Goal: Task Accomplishment & Management: Use online tool/utility

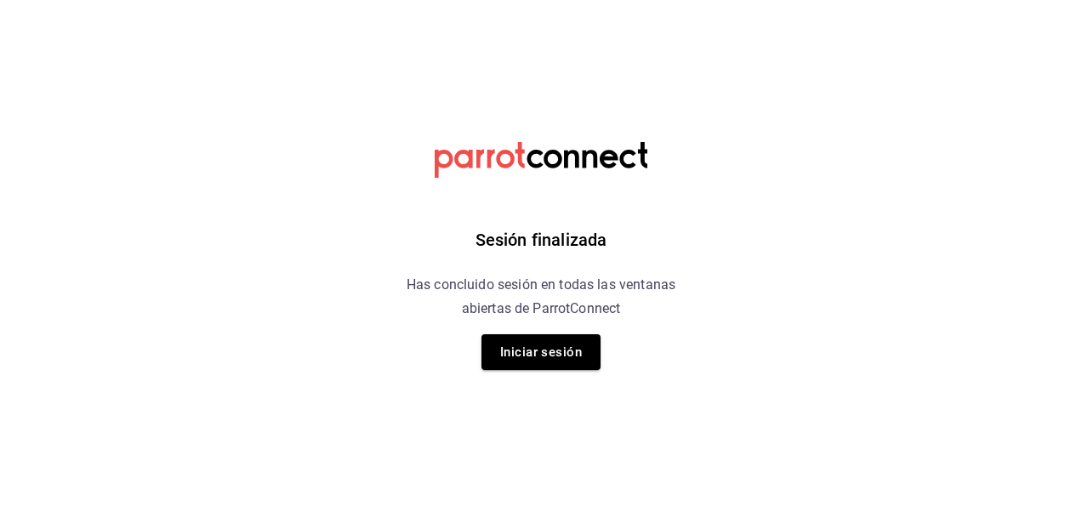
click at [52, 0] on html "Sesión finalizada Has concluido sesión en todas las ventanas abiertas de Parrot…" at bounding box center [541, 0] width 1082 height 0
click at [532, 361] on button "Iniciar sesión" at bounding box center [541, 352] width 119 height 36
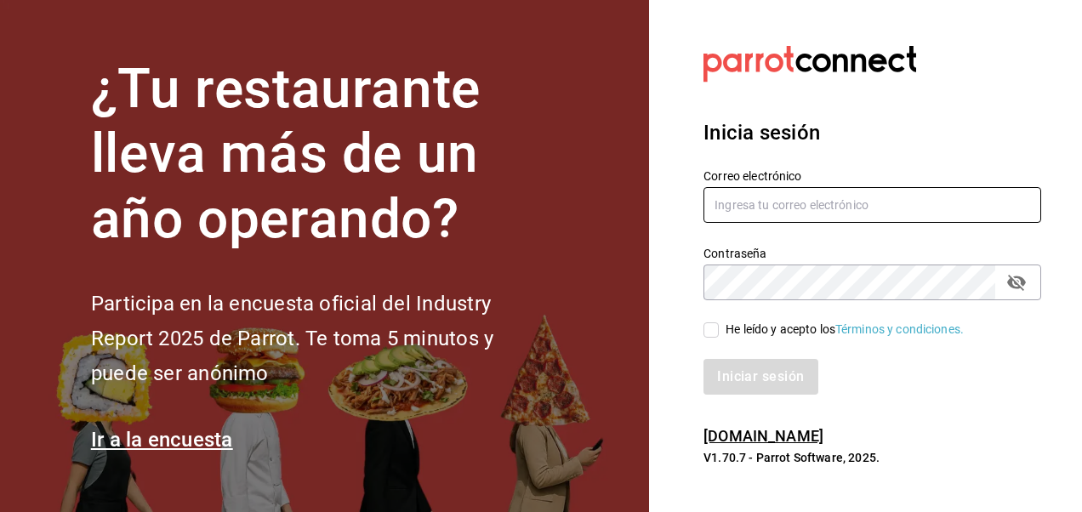
click at [795, 199] on input "text" at bounding box center [873, 205] width 338 height 36
type input "[EMAIL_ADDRESS][DOMAIN_NAME]"
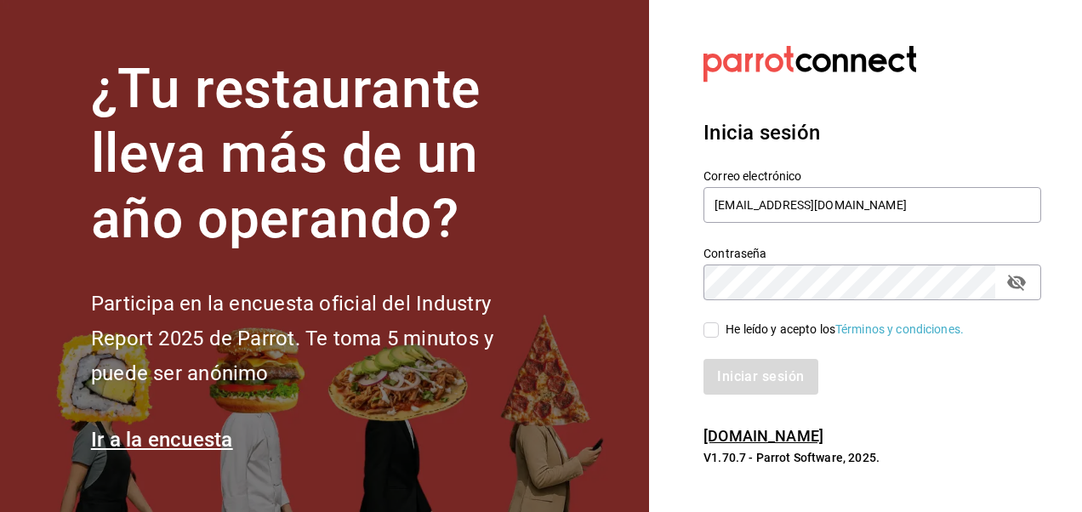
click at [1016, 277] on icon "passwordField" at bounding box center [1016, 282] width 20 height 20
click at [613, 261] on div "¿Tu restaurante lleva más de un año operando? Participa en la encuesta oficial …" at bounding box center [541, 256] width 1082 height 512
click at [708, 331] on input "He leído y acepto los Términos y condiciones." at bounding box center [711, 329] width 15 height 15
checkbox input "true"
click at [759, 387] on button "Iniciar sesión" at bounding box center [762, 377] width 116 height 36
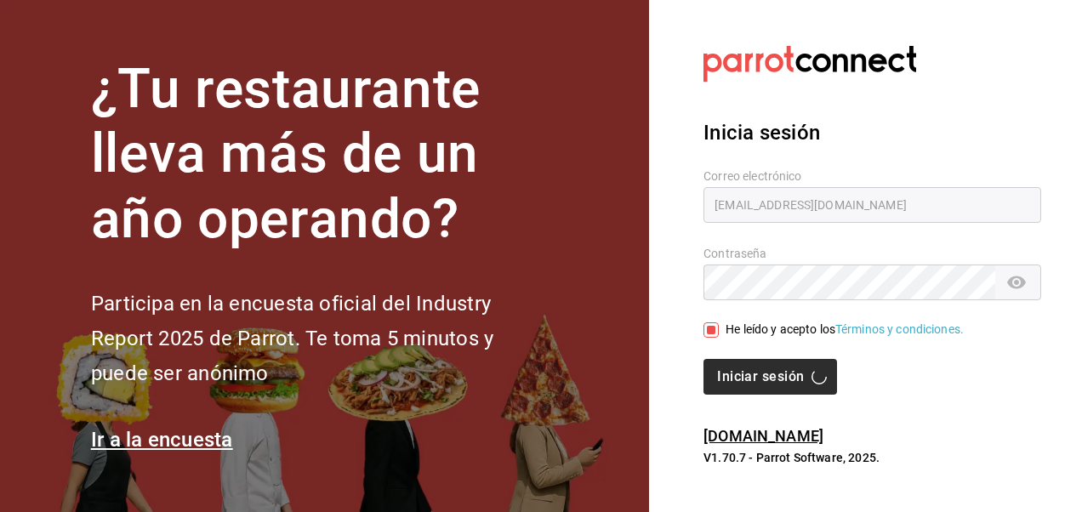
click at [759, 387] on div "Iniciar sesión" at bounding box center [873, 377] width 338 height 36
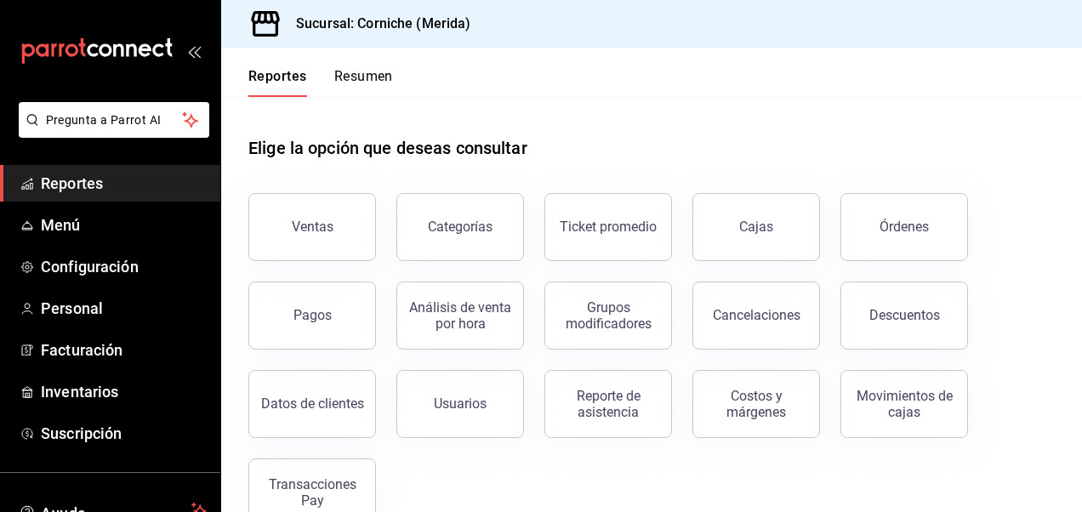
click at [995, 162] on div "Elige la opción que deseas consultar" at bounding box center [651, 135] width 806 height 76
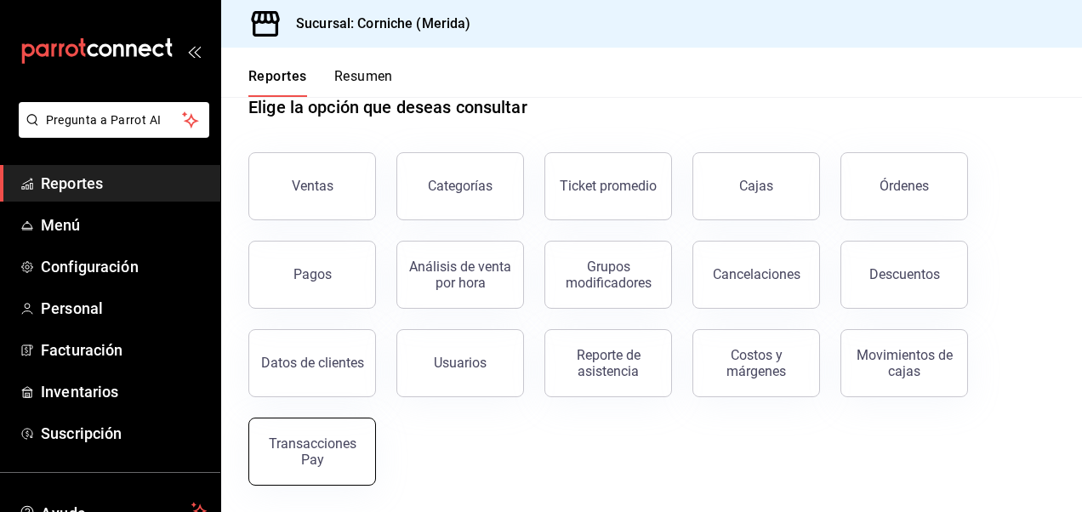
click at [316, 441] on div "Transacciones Pay" at bounding box center [311, 452] width 105 height 32
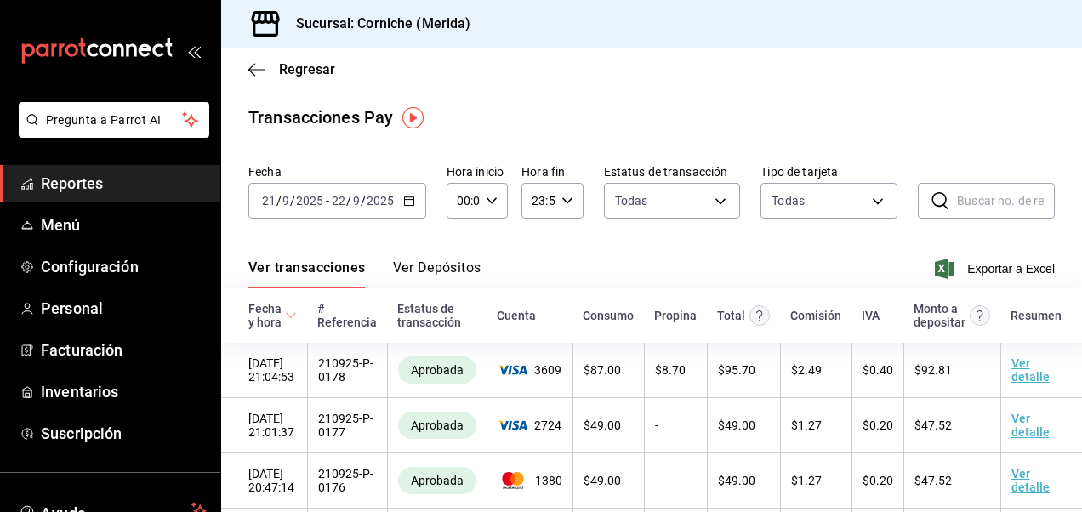
click at [406, 201] on icon "button" at bounding box center [409, 201] width 12 height 12
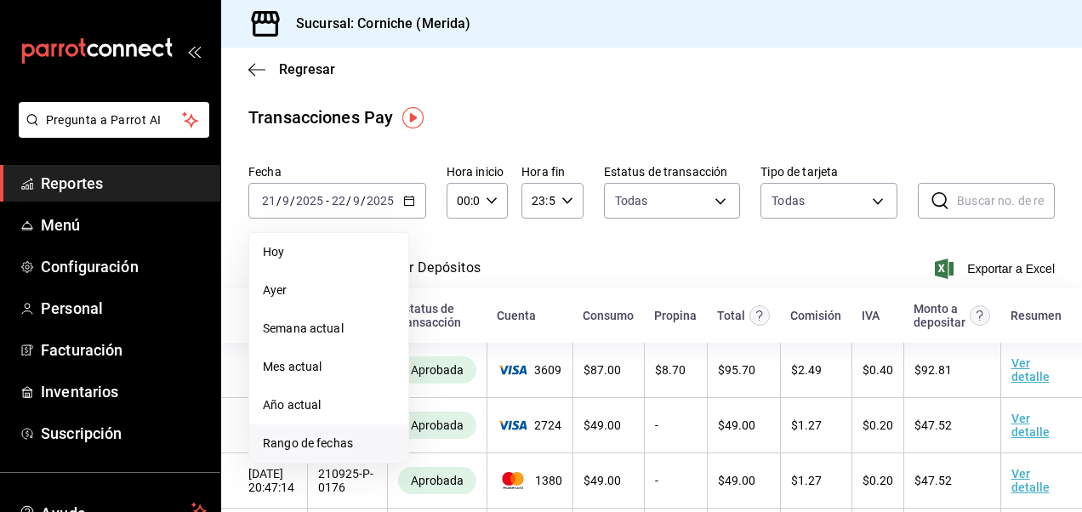
click at [350, 445] on span "Rango de fechas" at bounding box center [329, 444] width 132 height 18
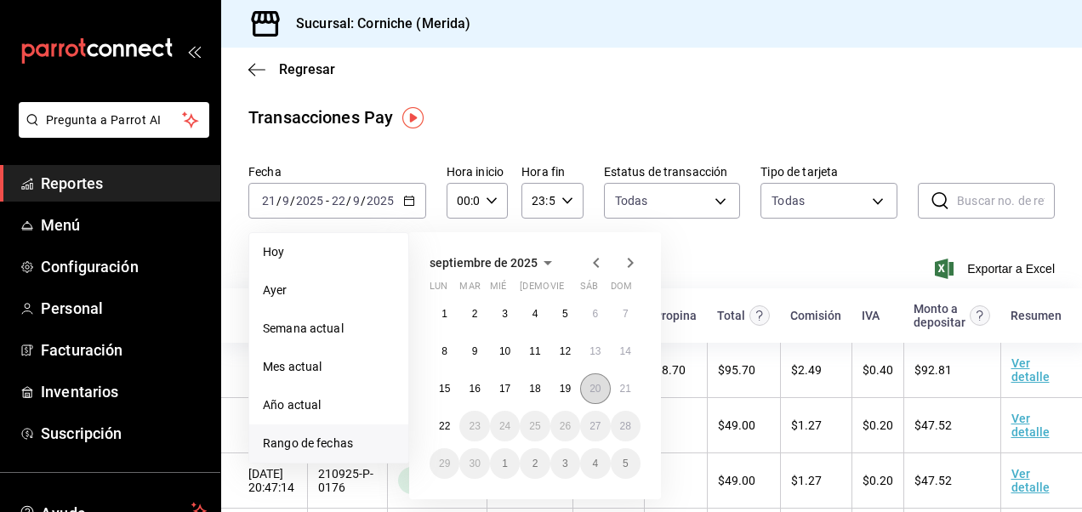
click at [596, 396] on button "20" at bounding box center [595, 388] width 30 height 31
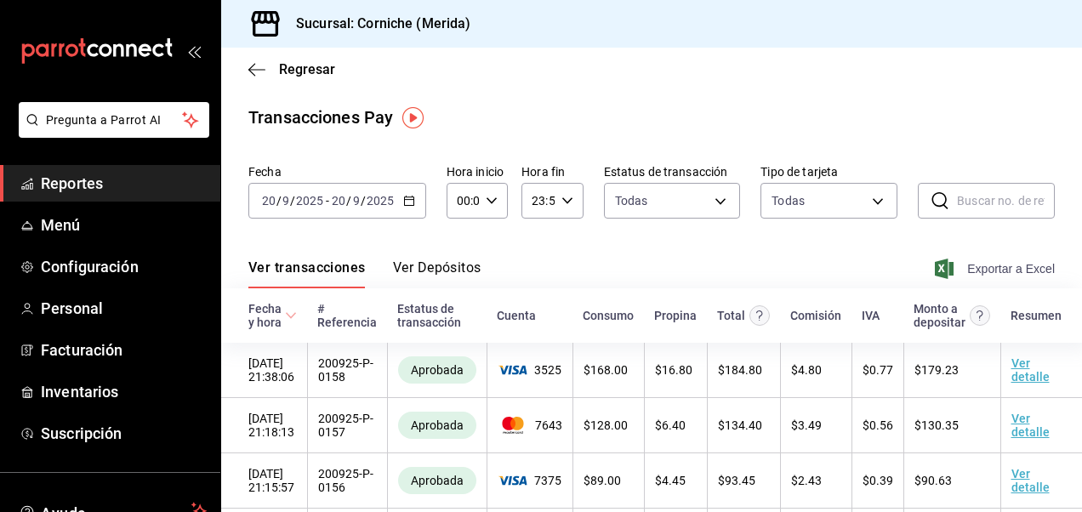
click at [970, 269] on span "Exportar a Excel" at bounding box center [996, 269] width 117 height 20
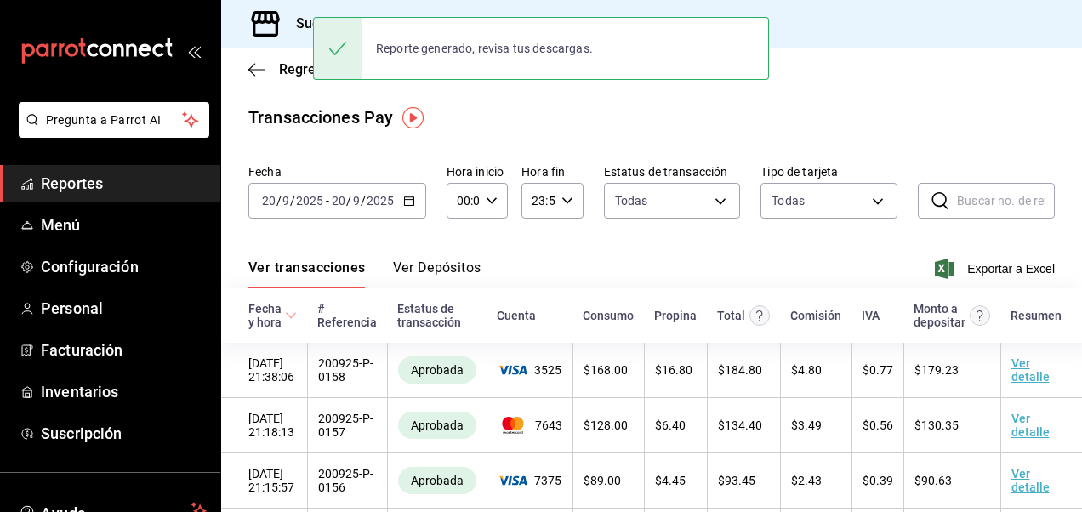
click at [410, 206] on \(Stroke\) "button" at bounding box center [409, 201] width 10 height 9
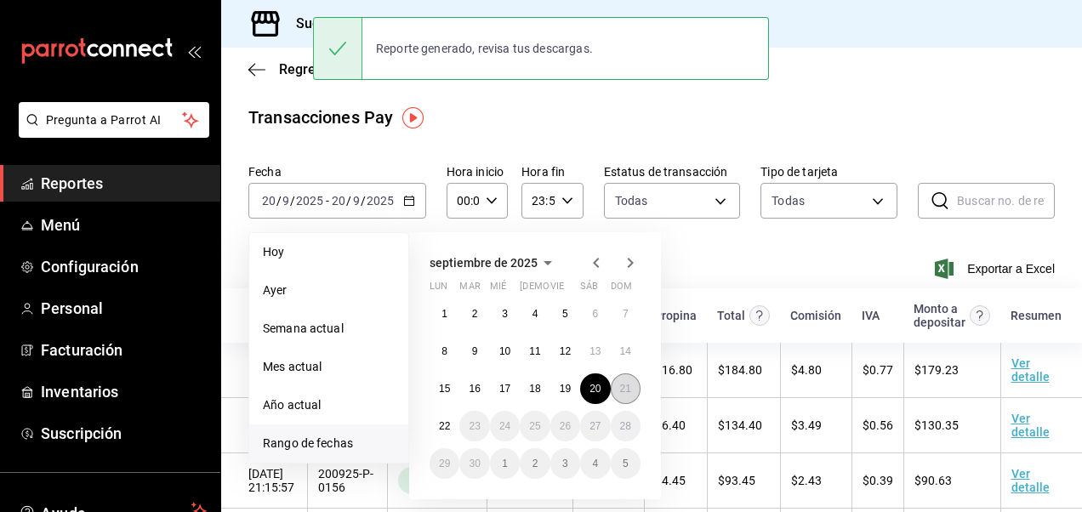
click at [624, 388] on abbr "21" at bounding box center [625, 389] width 11 height 12
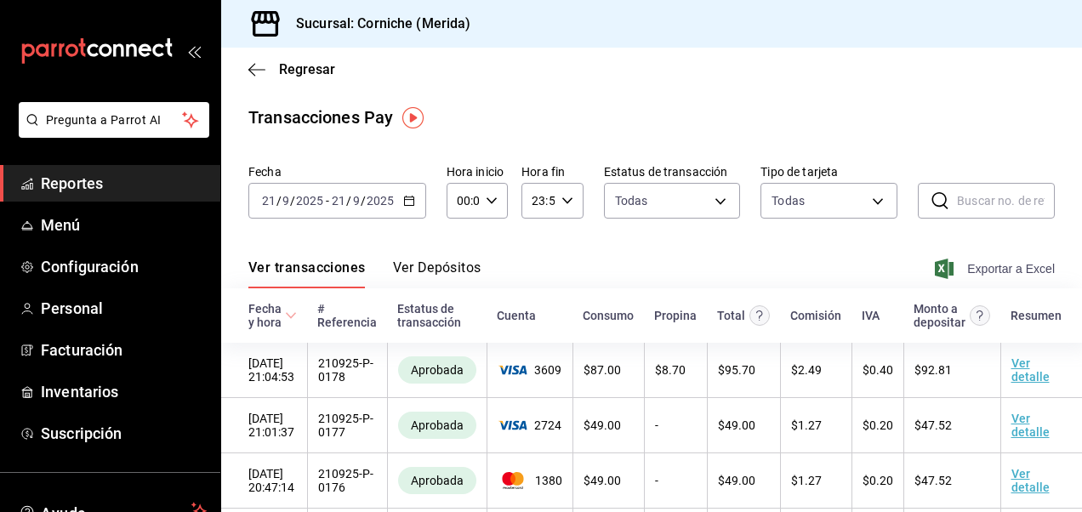
click at [985, 265] on span "Exportar a Excel" at bounding box center [996, 269] width 117 height 20
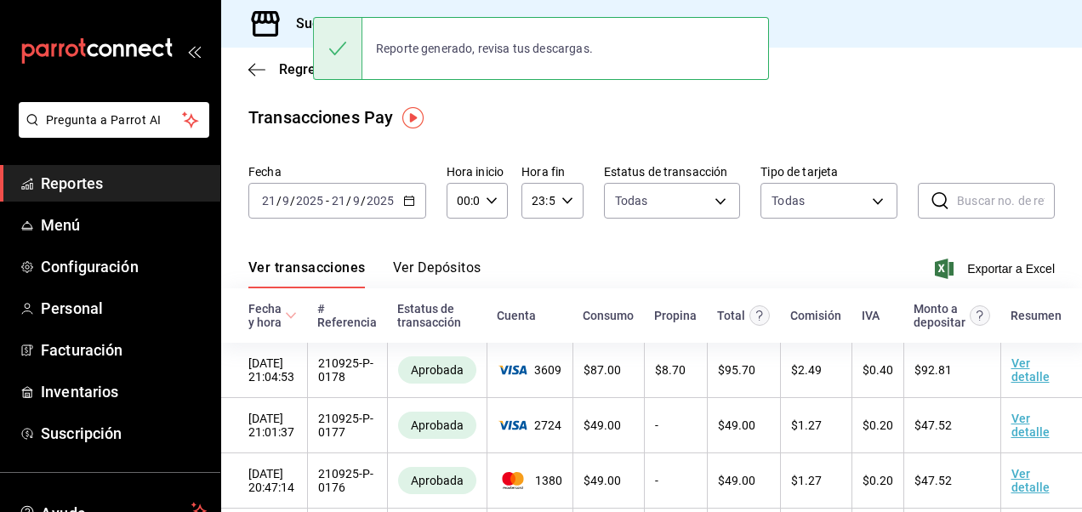
click at [655, 253] on div "Ver transacciones Ver Depósitos Exportar a Excel" at bounding box center [651, 263] width 806 height 49
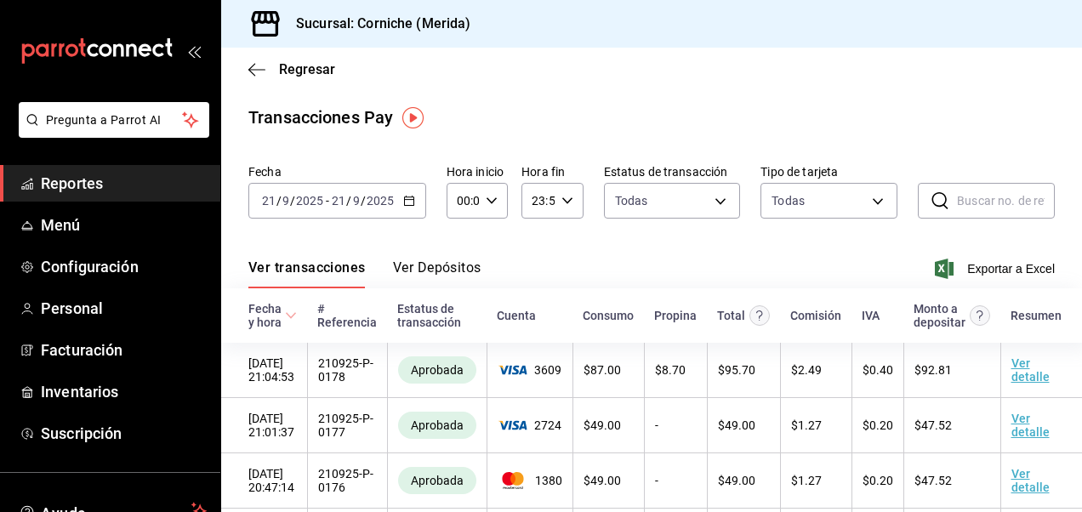
click at [662, 245] on div "Ver transacciones Ver Depósitos Exportar a Excel" at bounding box center [651, 263] width 806 height 49
click at [264, 77] on icon "button" at bounding box center [256, 69] width 17 height 15
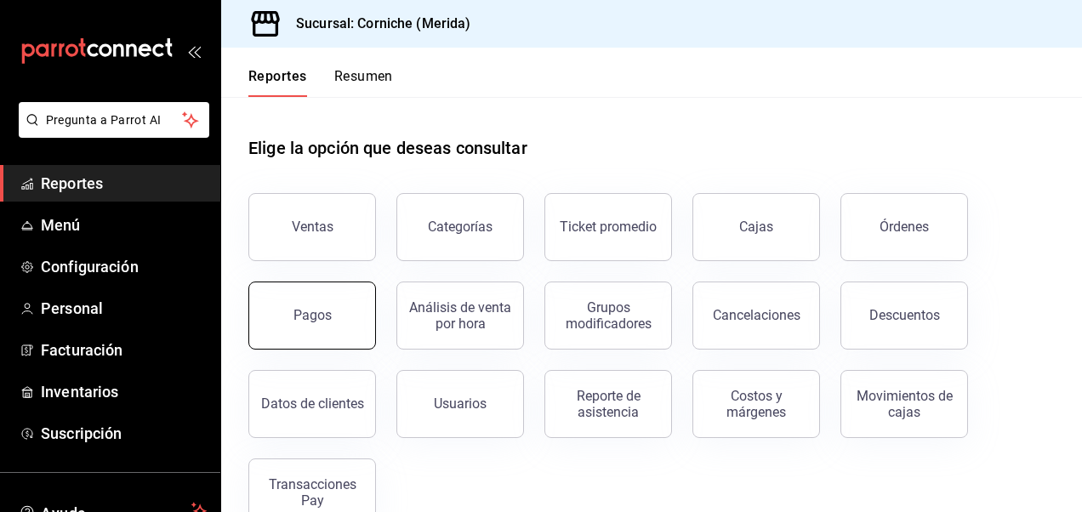
click at [327, 323] on button "Pagos" at bounding box center [312, 316] width 128 height 68
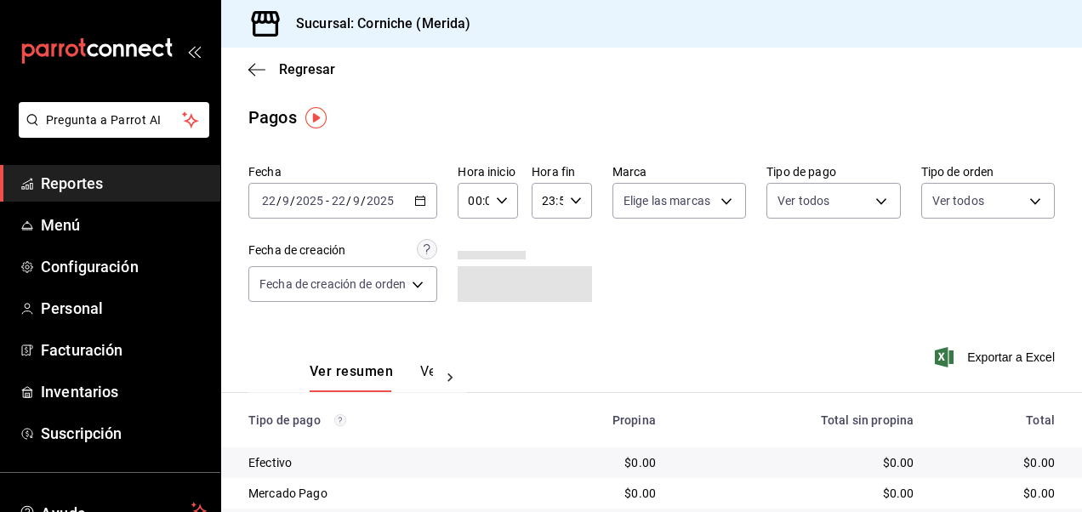
click at [422, 201] on icon "button" at bounding box center [420, 201] width 12 height 12
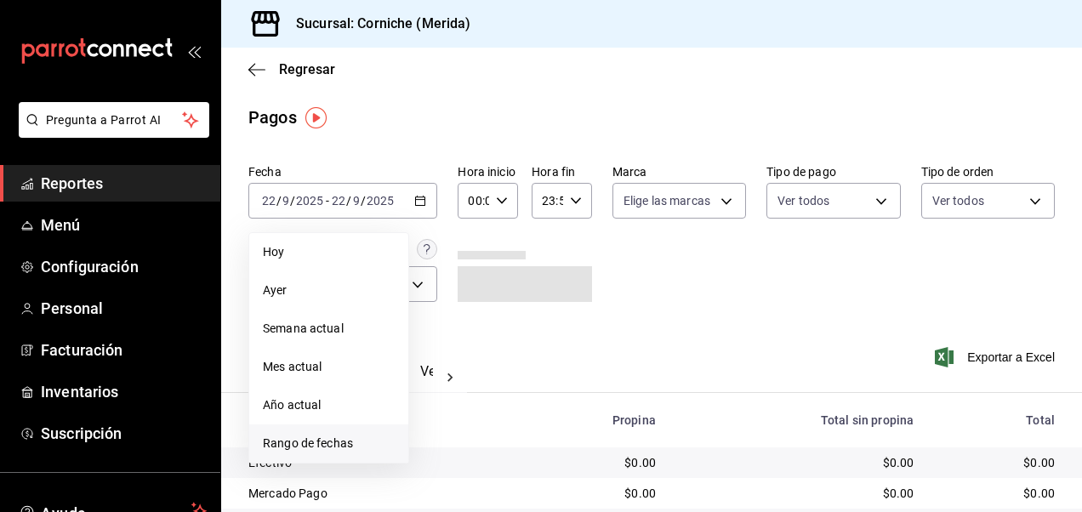
click at [342, 438] on span "Rango de fechas" at bounding box center [329, 444] width 132 height 18
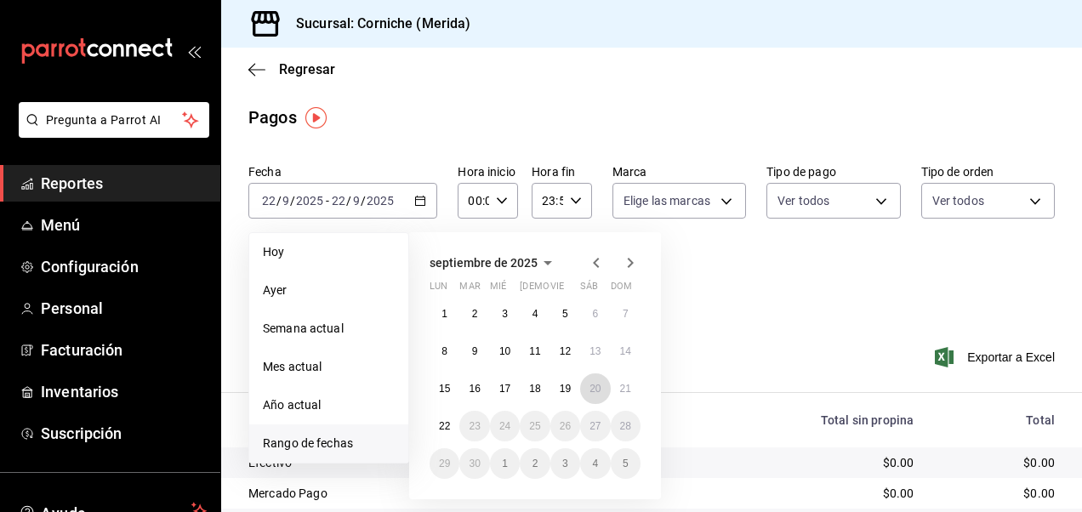
click at [595, 386] on abbr "20" at bounding box center [595, 389] width 11 height 12
click at [595, 386] on div "Ver resumen Ver pagos Exportar a Excel" at bounding box center [651, 367] width 861 height 90
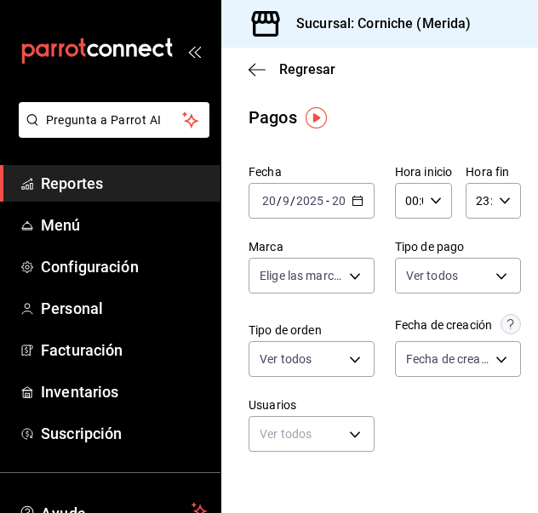
click at [344, 202] on div "2025-09-20 20 / 9 / 2025 - 2025-09-20 20 / 9 / 2025" at bounding box center [311, 201] width 126 height 36
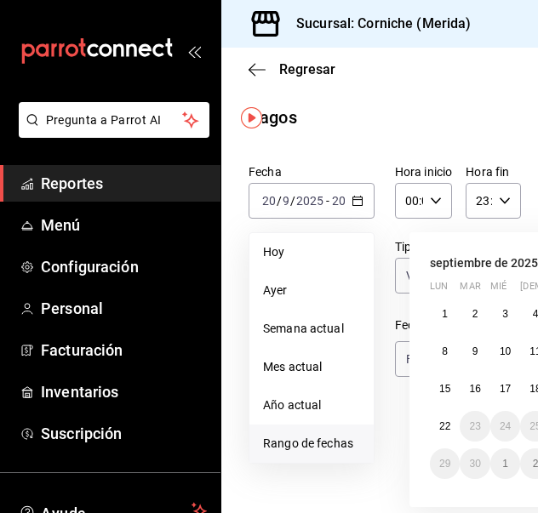
scroll to position [0, 153]
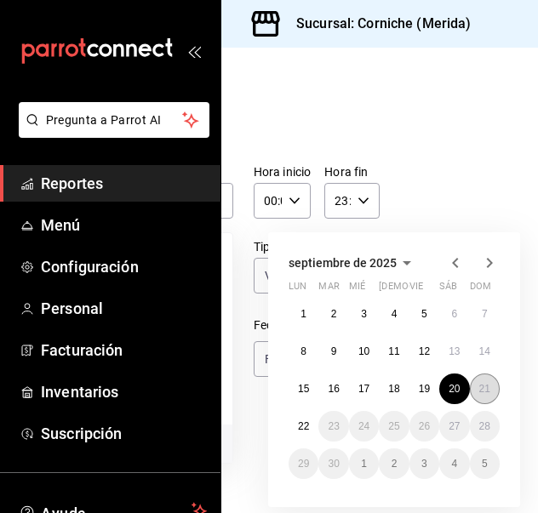
click at [473, 394] on button "21" at bounding box center [485, 388] width 30 height 31
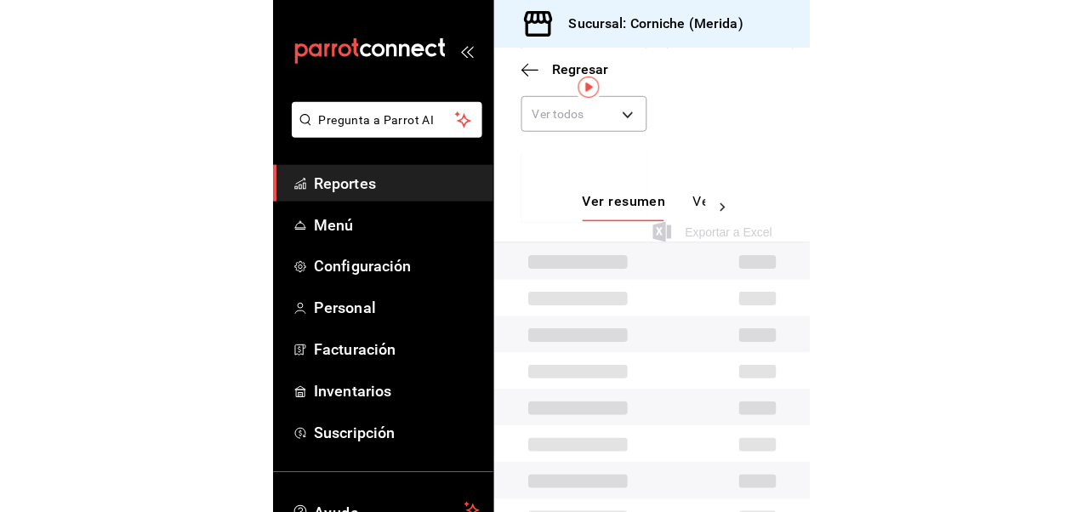
scroll to position [360, 0]
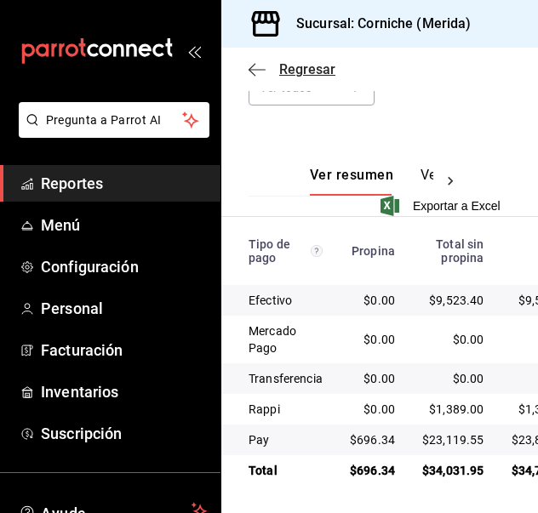
click at [260, 67] on icon "button" at bounding box center [256, 69] width 17 height 15
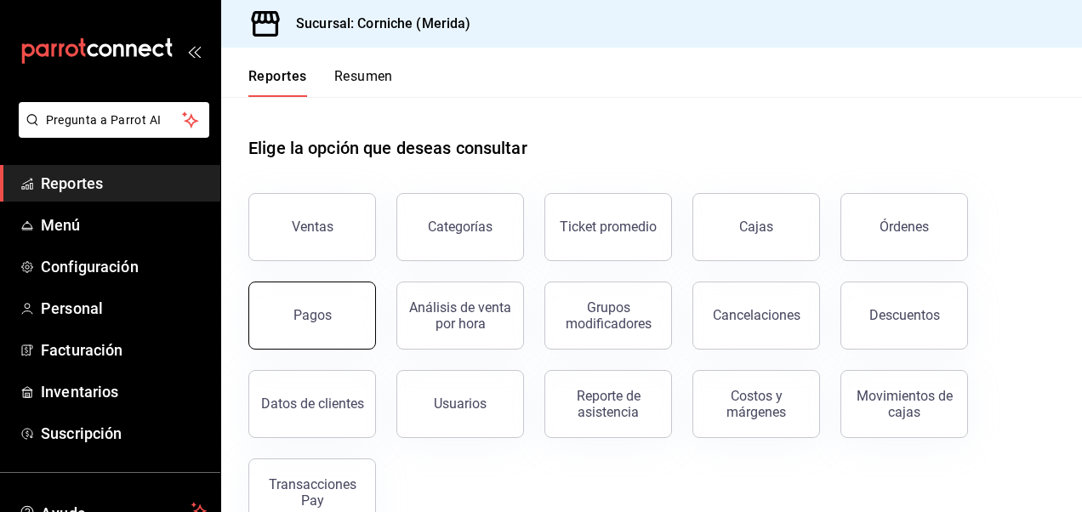
click at [315, 339] on button "Pagos" at bounding box center [312, 316] width 128 height 68
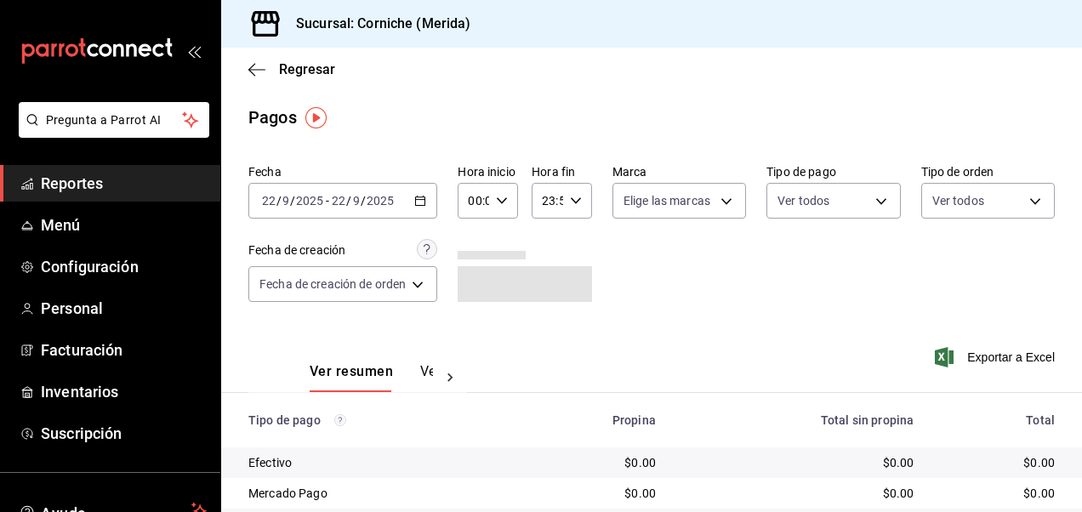
click at [418, 201] on icon "button" at bounding box center [420, 201] width 12 height 12
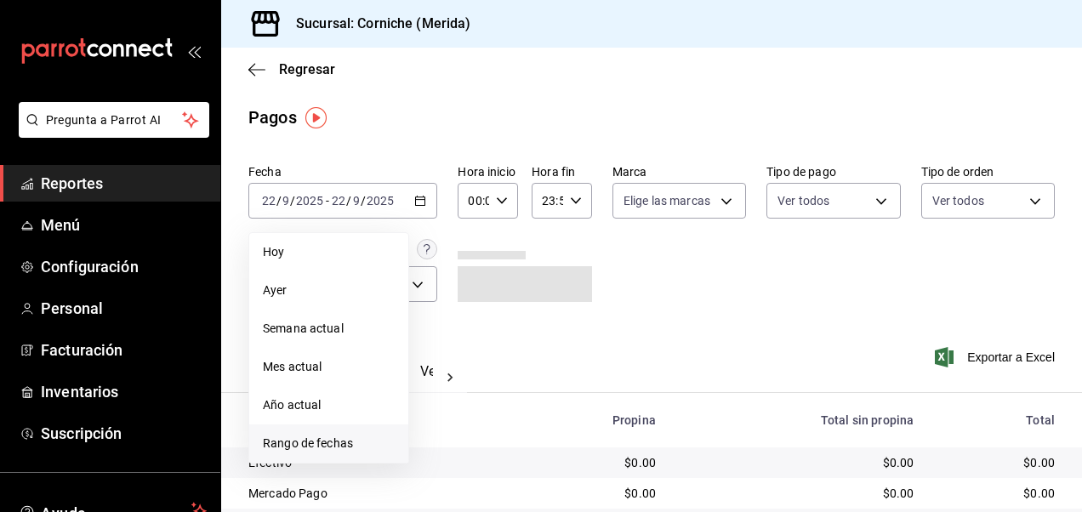
click at [311, 443] on span "Rango de fechas" at bounding box center [329, 444] width 132 height 18
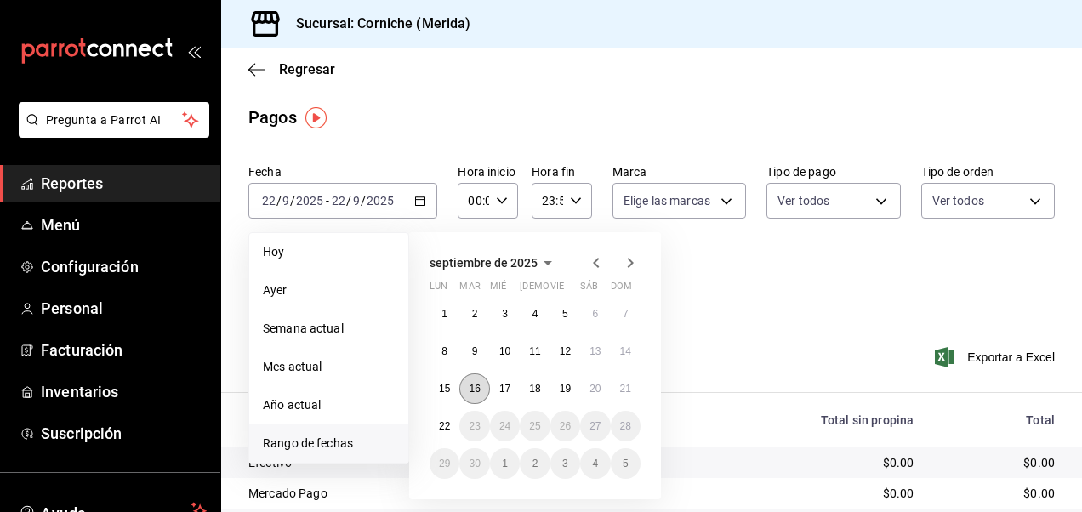
click at [475, 390] on abbr "16" at bounding box center [474, 389] width 11 height 12
click at [439, 376] on button "15" at bounding box center [445, 388] width 30 height 31
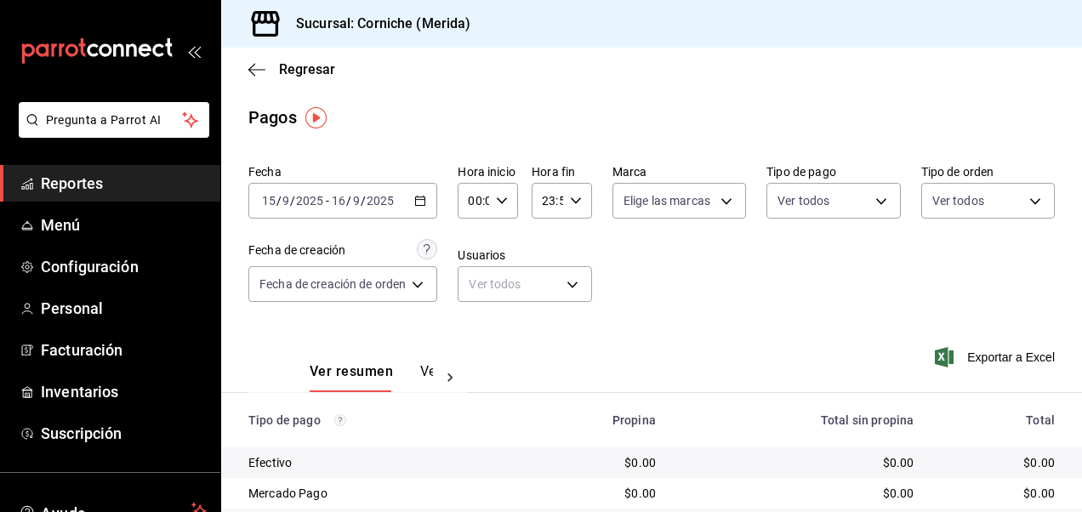
click at [426, 196] on icon "button" at bounding box center [420, 201] width 12 height 12
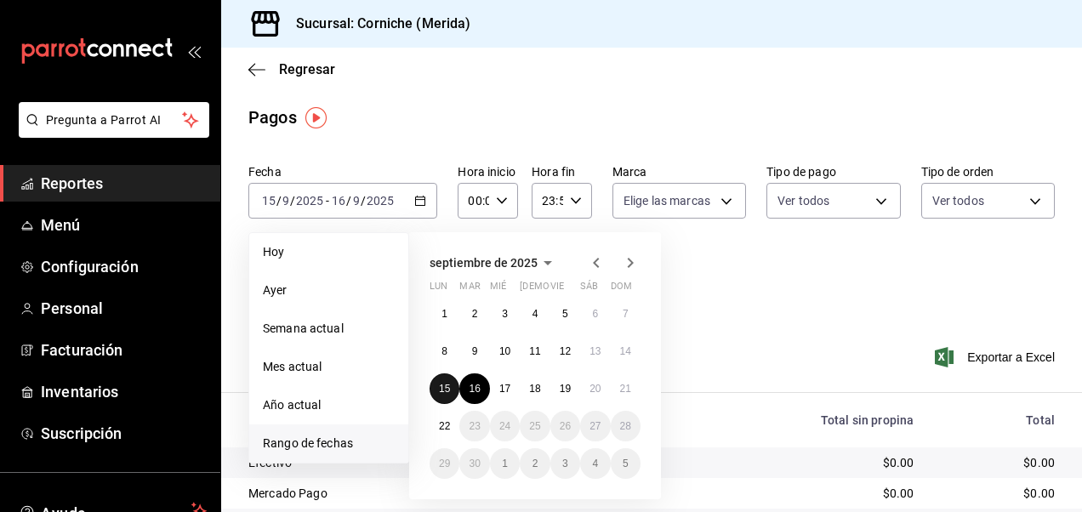
click at [444, 387] on abbr "15" at bounding box center [444, 389] width 11 height 12
click at [625, 393] on abbr "21" at bounding box center [625, 389] width 11 height 12
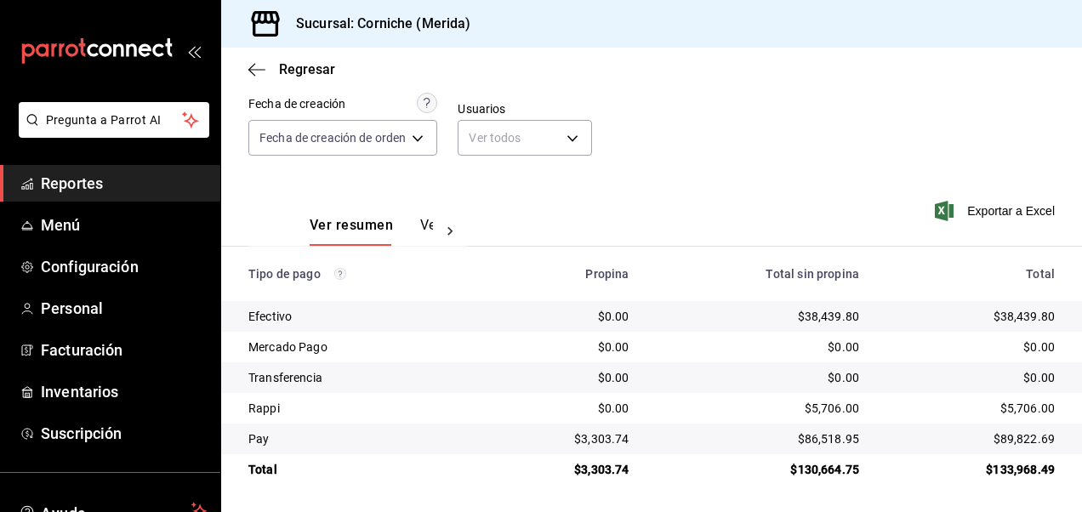
scroll to position [146, 0]
click at [982, 209] on span "Exportar a Excel" at bounding box center [996, 211] width 117 height 20
